Goal: Navigation & Orientation: Find specific page/section

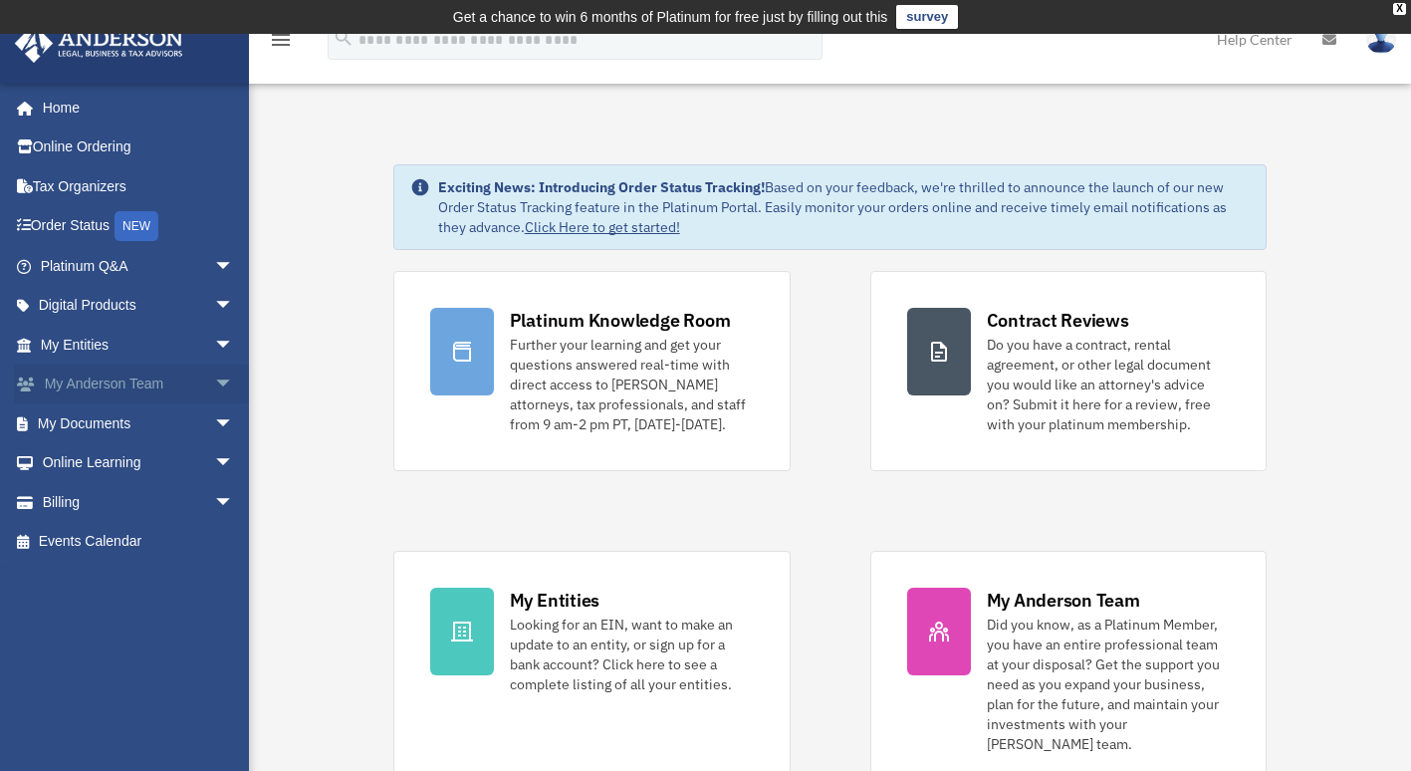
click at [214, 380] on span "arrow_drop_down" at bounding box center [234, 384] width 40 height 41
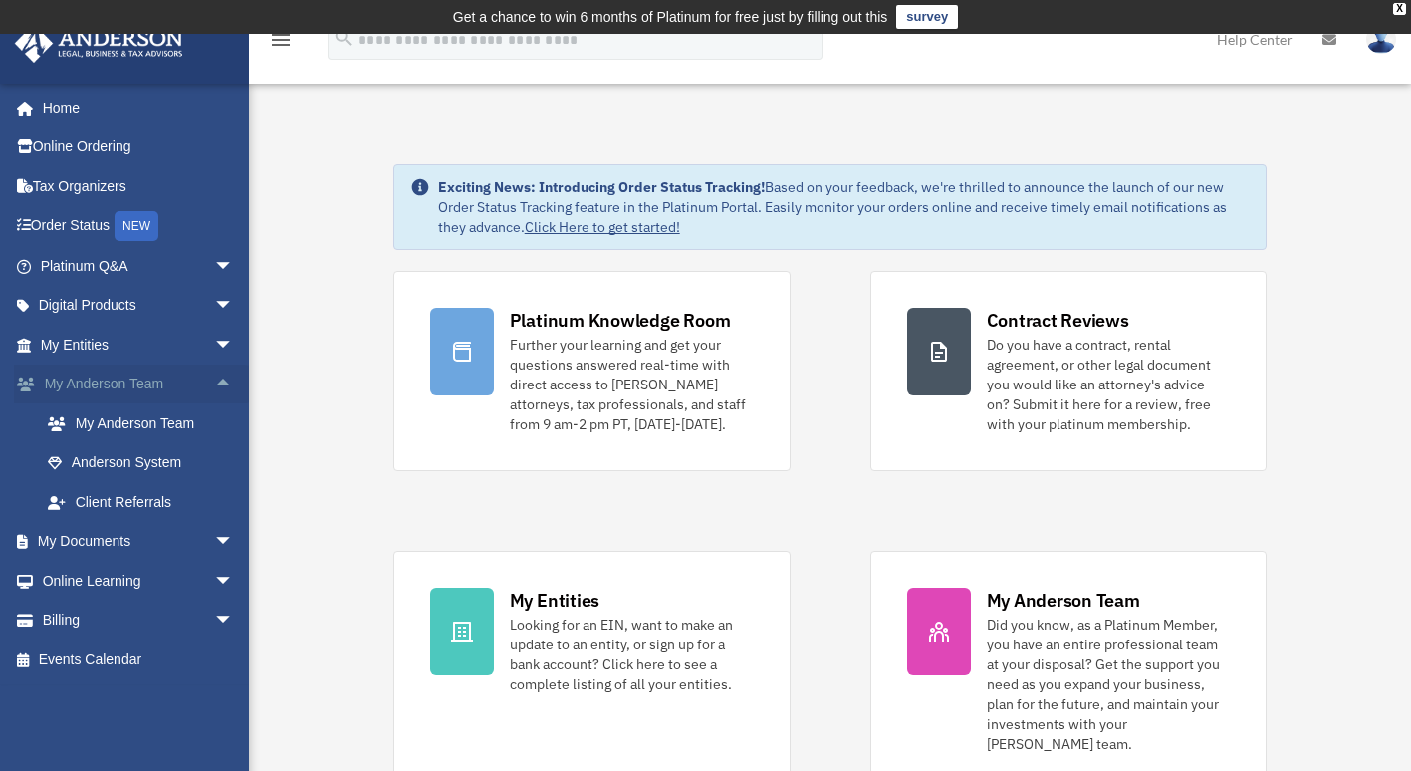
click at [214, 380] on span "arrow_drop_up" at bounding box center [234, 384] width 40 height 41
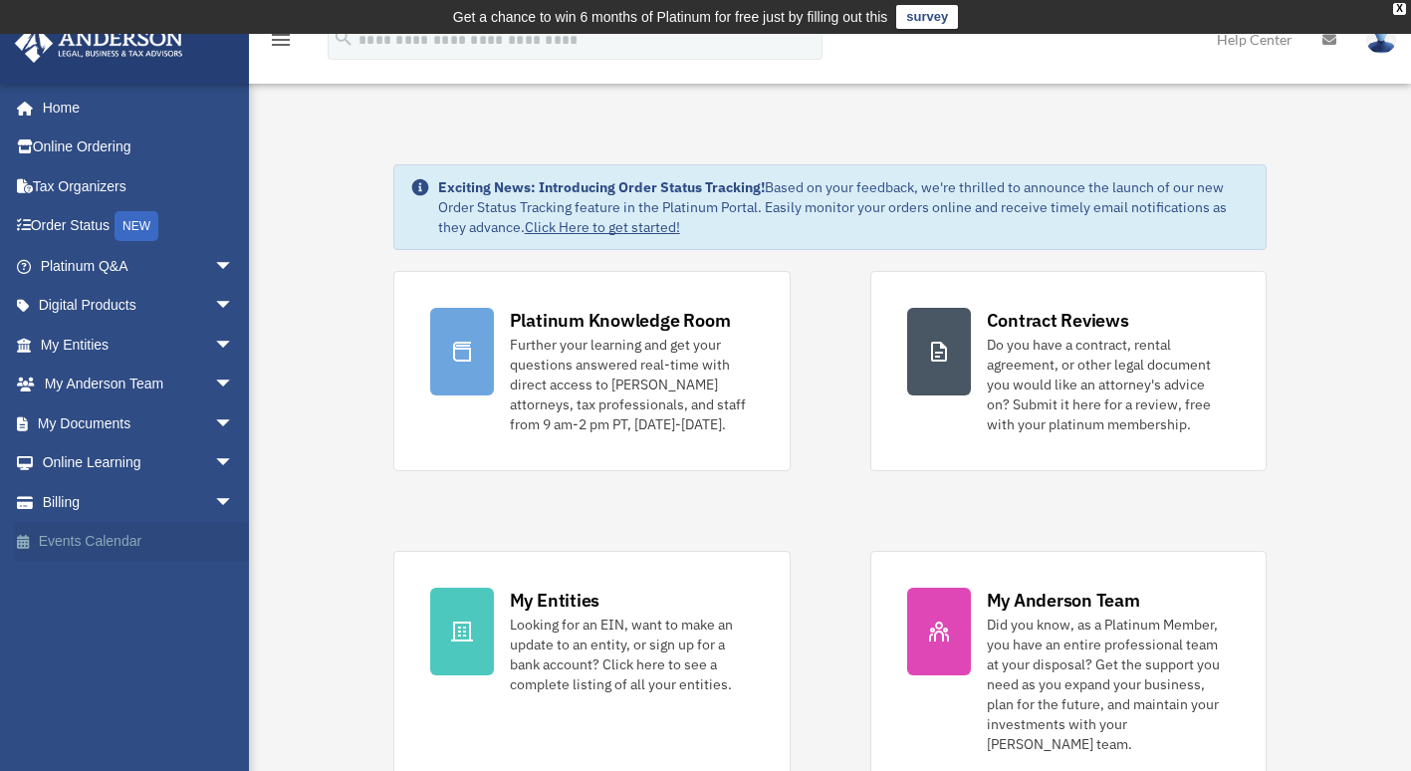
click at [103, 531] on link "Events Calendar" at bounding box center [139, 542] width 250 height 40
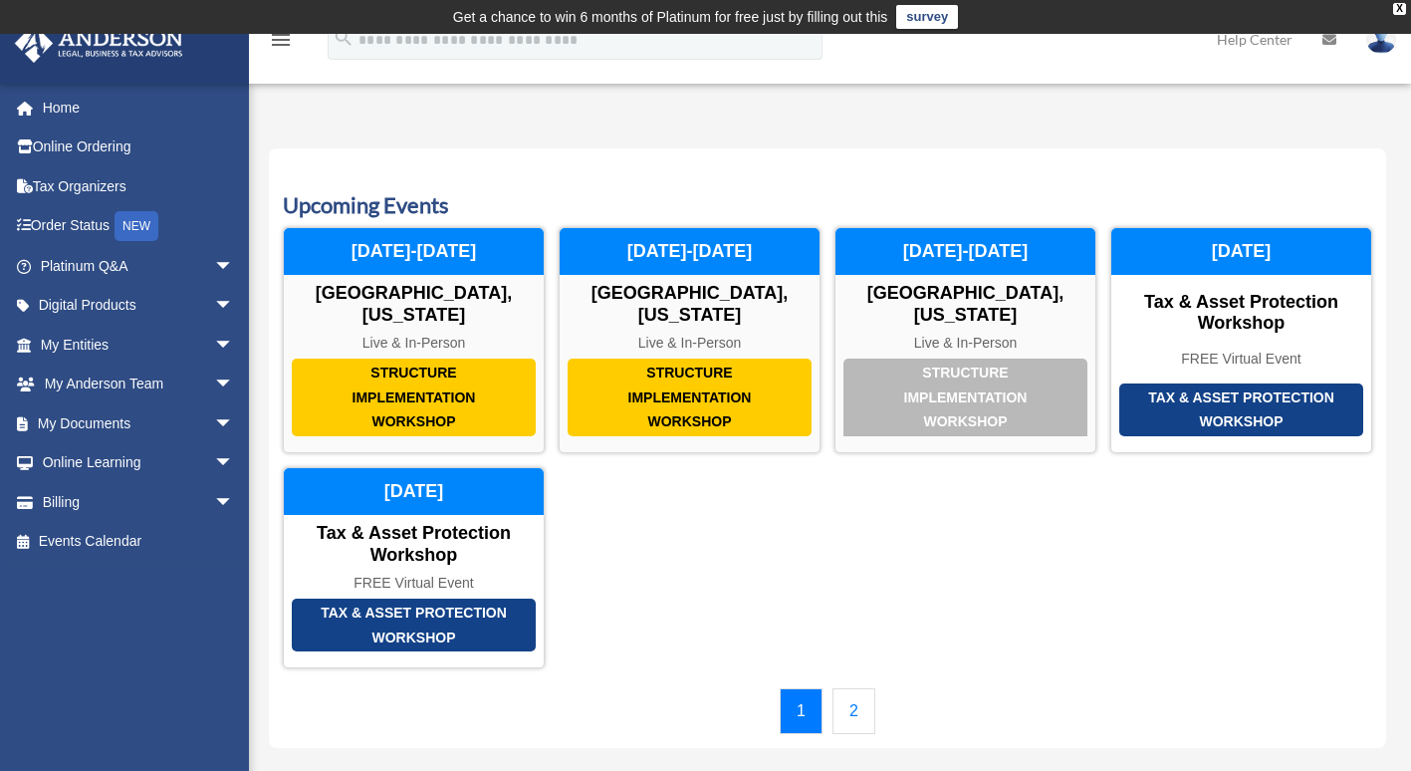
click at [873, 690] on link "2" at bounding box center [853, 711] width 43 height 46
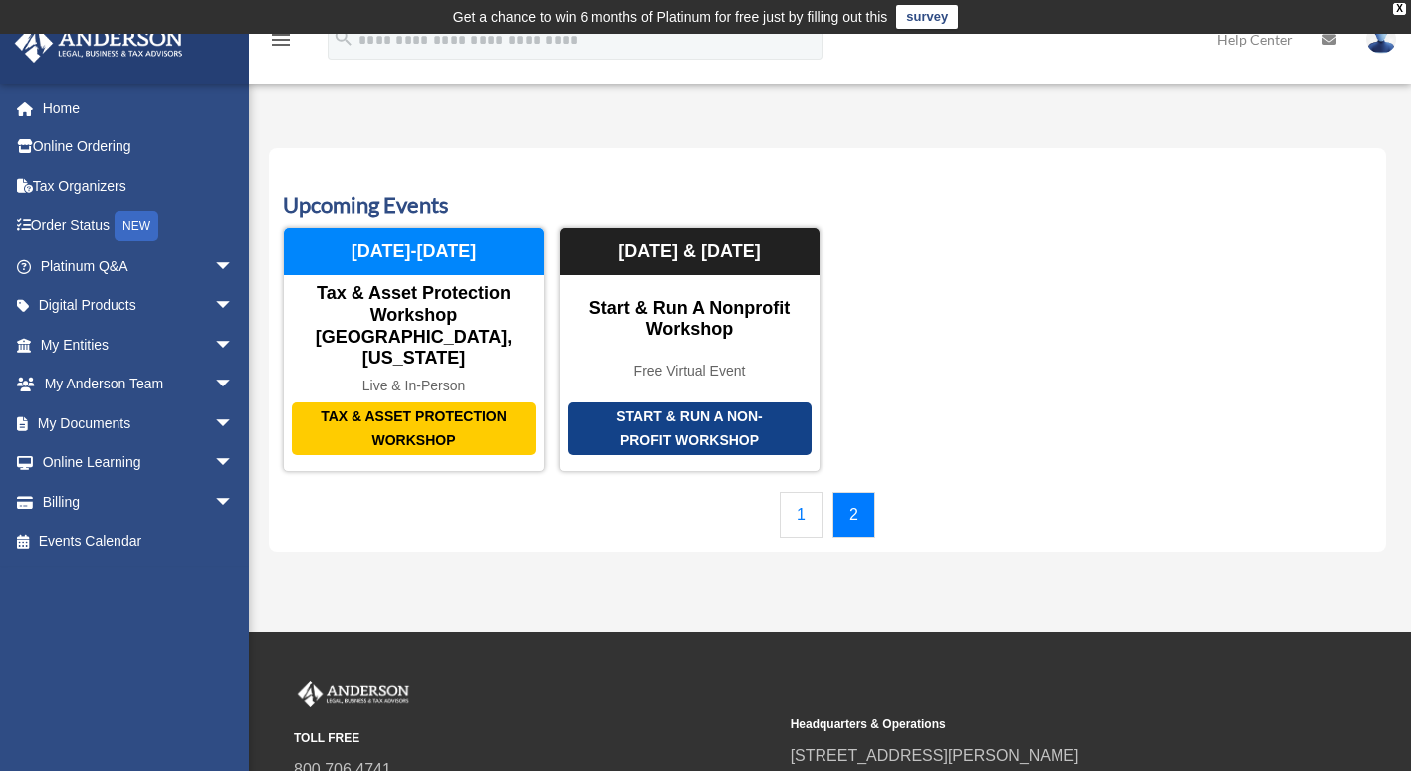
click at [800, 493] on link "1" at bounding box center [801, 515] width 43 height 46
